Goal: Task Accomplishment & Management: Manage account settings

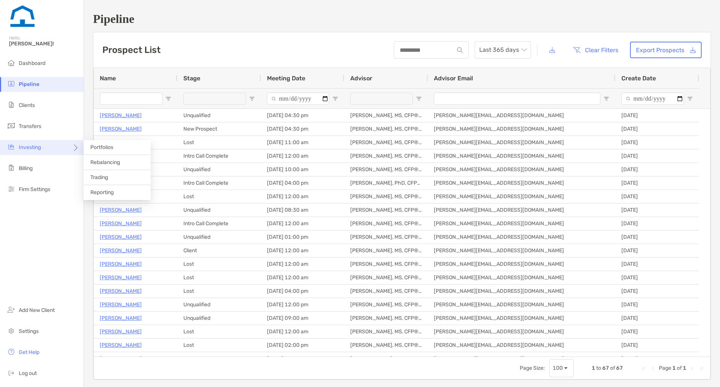
click at [77, 150] on icon at bounding box center [75, 150] width 6 height 6
click at [112, 167] on li "Rebalancing" at bounding box center [117, 162] width 67 height 15
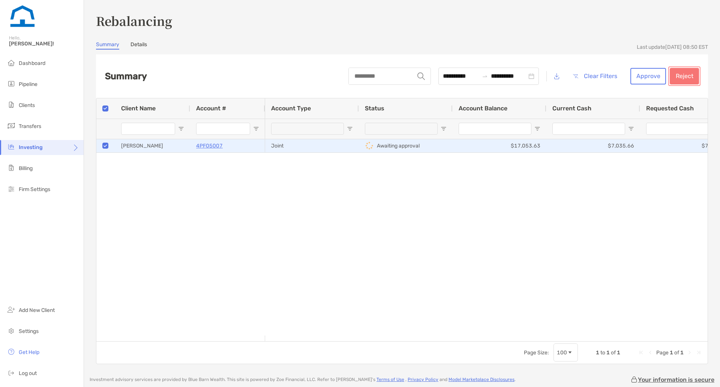
click at [677, 75] on button "Reject" at bounding box center [684, 76] width 29 height 16
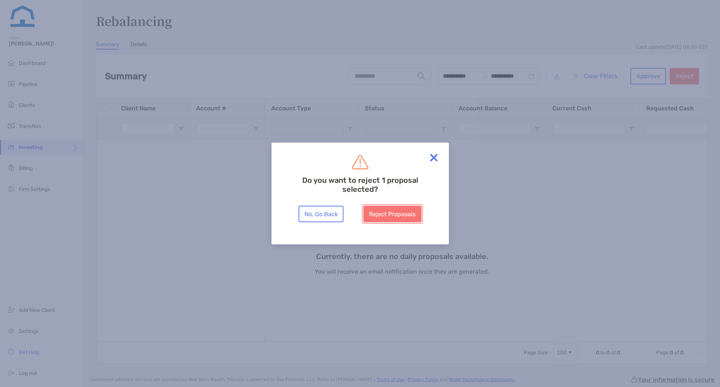
click at [396, 211] on button "Reject Proposals" at bounding box center [392, 213] width 58 height 16
